Goal: Browse casually

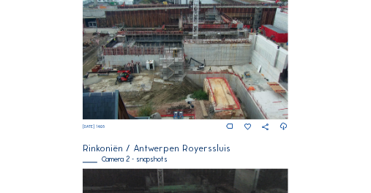
scroll to position [283, 0]
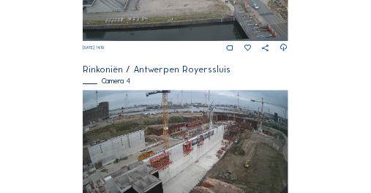
scroll to position [766, 0]
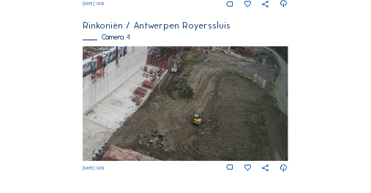
drag, startPoint x: 279, startPoint y: 126, endPoint x: 149, endPoint y: 131, distance: 130.5
click at [149, 131] on img at bounding box center [185, 104] width 205 height 116
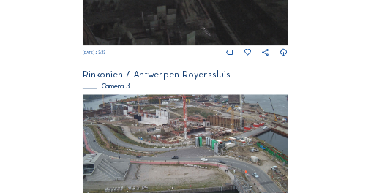
scroll to position [522, 0]
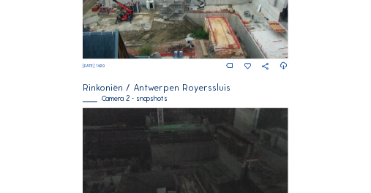
scroll to position [341, 0]
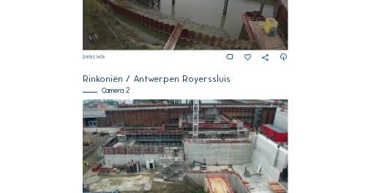
scroll to position [239, 0]
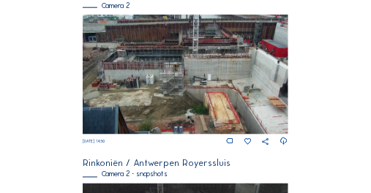
scroll to position [268, 0]
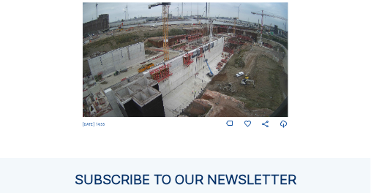
scroll to position [825, 0]
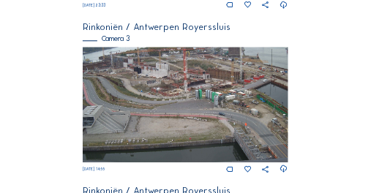
scroll to position [674, 0]
